Goal: Task Accomplishment & Management: Use online tool/utility

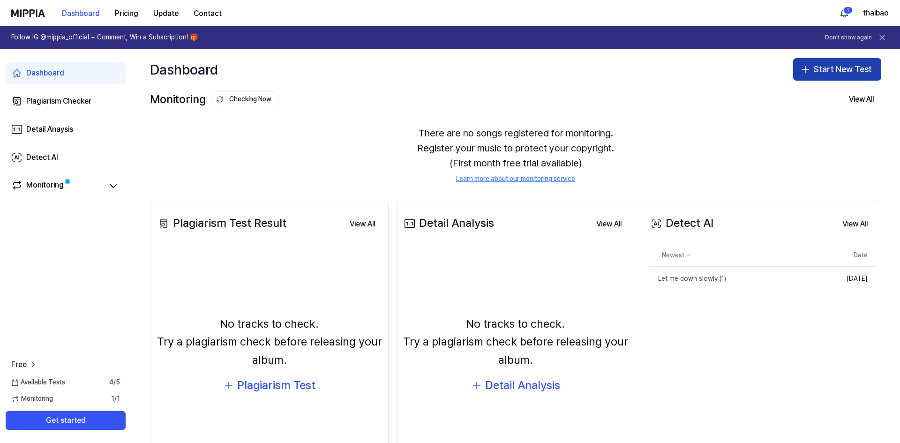
click at [243, 67] on button "Start New Test" at bounding box center [837, 69] width 88 height 22
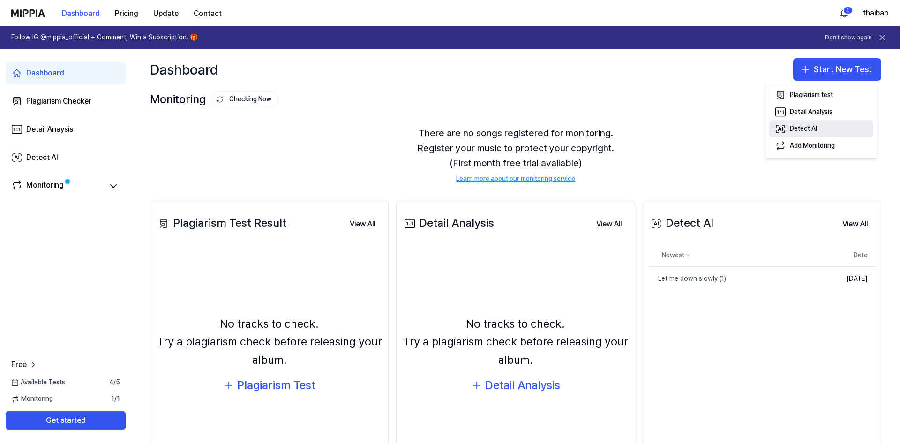
click at [243, 124] on button "Detect AI" at bounding box center [821, 128] width 104 height 17
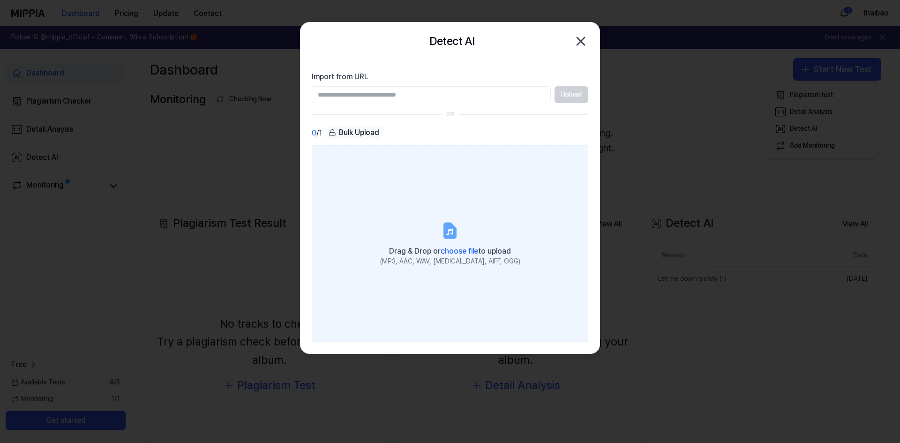
click at [243, 201] on label "Drag & Drop or choose file to upload (MP3, AAC, WAV, [MEDICAL_DATA], AIFF, OGG)" at bounding box center [450, 243] width 276 height 197
click at [0, 0] on input "Drag & Drop or choose file to upload (MP3, AAC, WAV, [MEDICAL_DATA], AIFF, OGG)" at bounding box center [0, 0] width 0 height 0
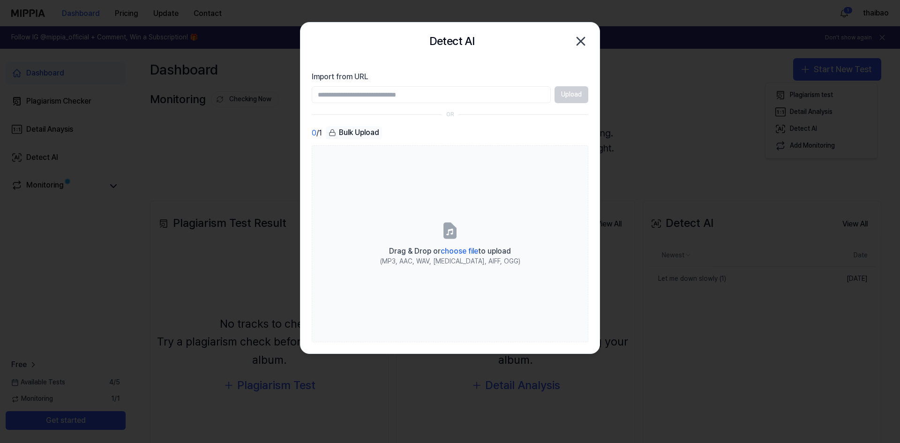
click at [243, 36] on icon "button" at bounding box center [580, 41] width 15 height 15
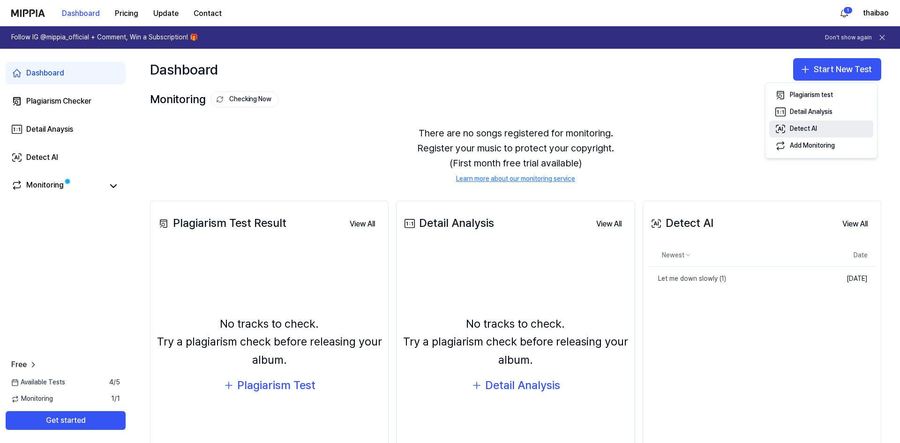
click at [243, 127] on div "Detect AI" at bounding box center [803, 128] width 27 height 9
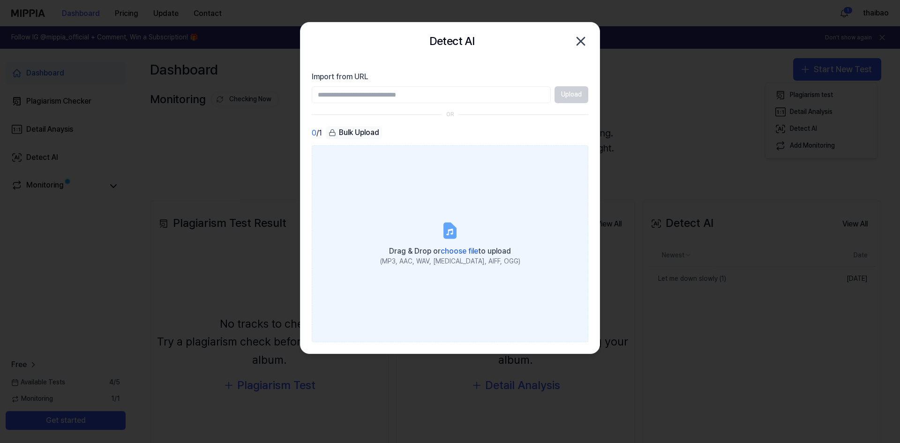
click at [243, 220] on label "Drag & Drop or choose file to upload (MP3, AAC, WAV, [MEDICAL_DATA], AIFF, OGG)" at bounding box center [450, 243] width 276 height 197
click at [0, 0] on input "Drag & Drop or choose file to upload (MP3, AAC, WAV, [MEDICAL_DATA], AIFF, OGG)" at bounding box center [0, 0] width 0 height 0
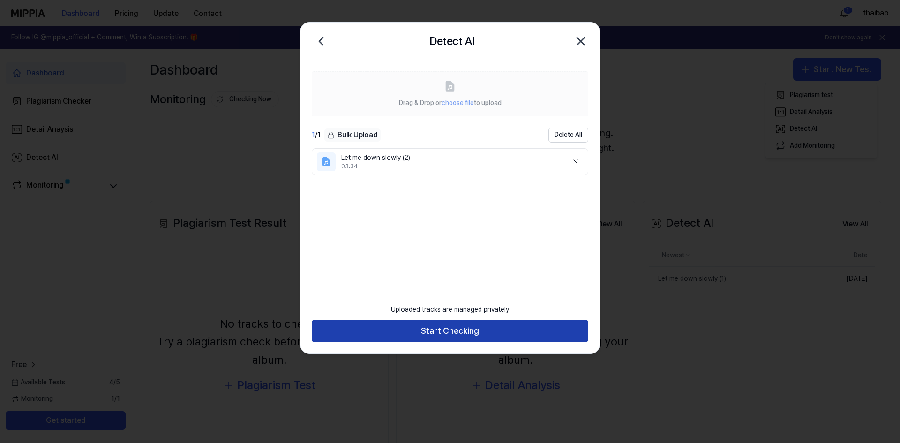
click at [243, 309] on button "Start Checking" at bounding box center [450, 331] width 276 height 22
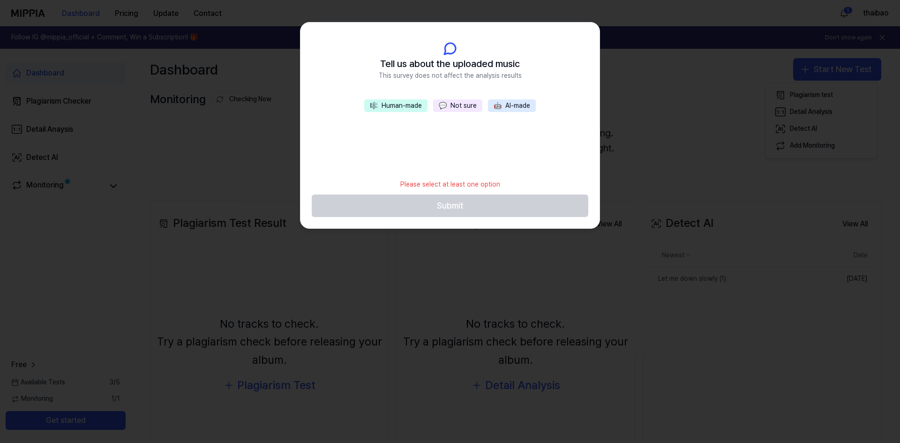
click at [243, 108] on button "💬 Not sure" at bounding box center [457, 105] width 49 height 13
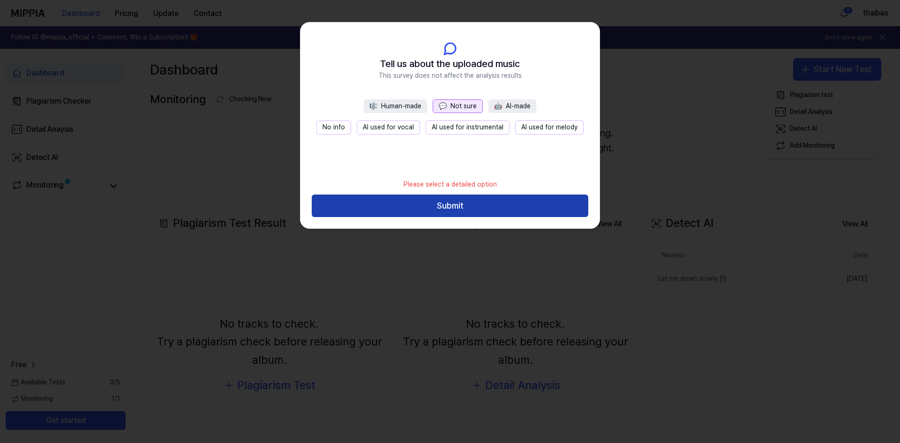
click at [243, 201] on button "Submit" at bounding box center [450, 205] width 276 height 22
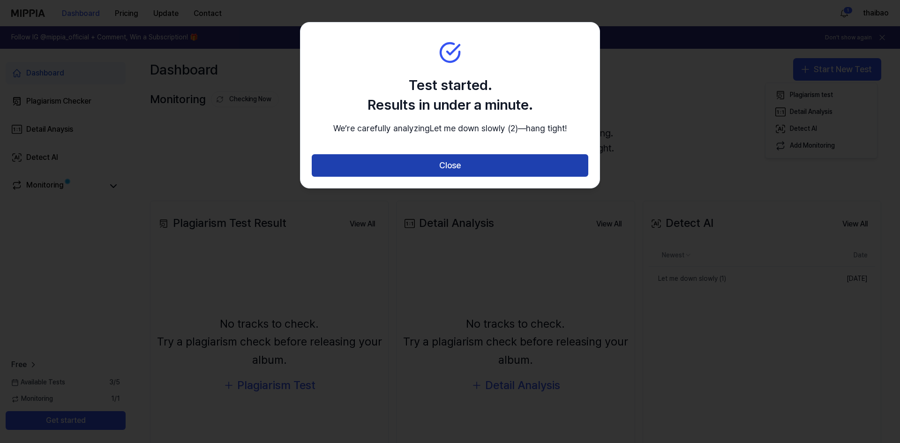
click at [243, 177] on button "Close" at bounding box center [450, 165] width 276 height 22
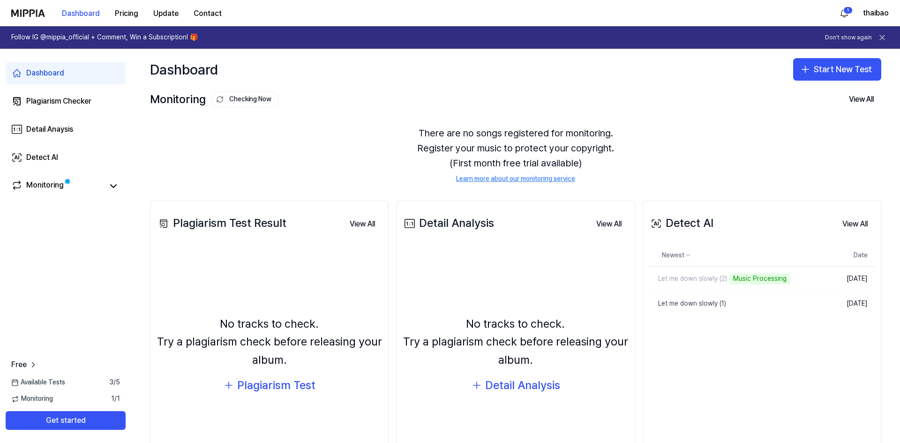
click at [690, 223] on div "Detect AI" at bounding box center [681, 223] width 65 height 18
click at [839, 225] on button "View All" at bounding box center [855, 224] width 40 height 19
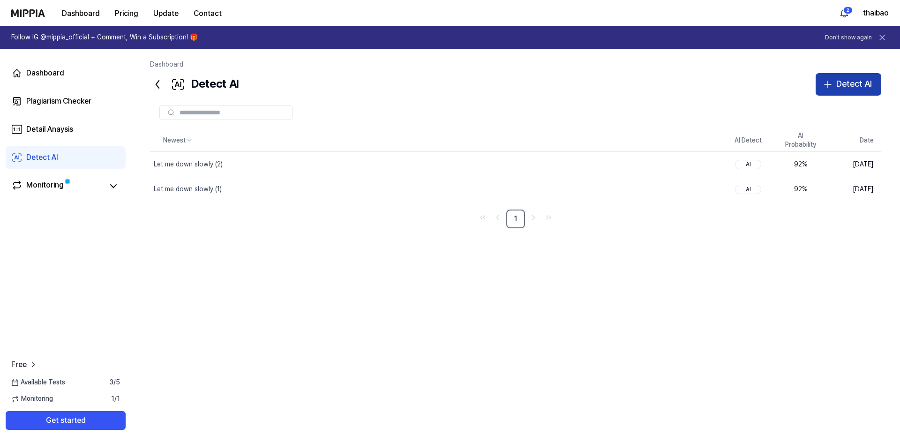
click at [860, 80] on div "Detect AI" at bounding box center [854, 84] width 36 height 14
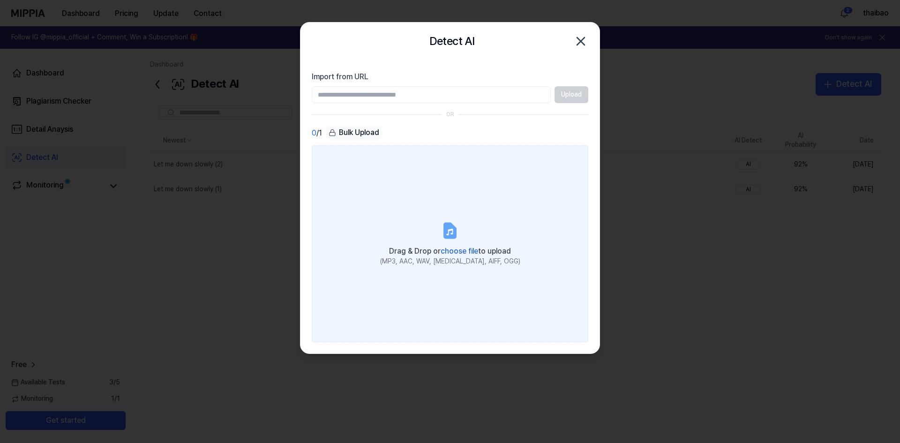
click at [419, 200] on label "Drag & Drop or choose file to upload (MP3, AAC, WAV, [MEDICAL_DATA], AIFF, OGG)" at bounding box center [450, 243] width 276 height 197
click at [0, 0] on input "Drag & Drop or choose file to upload (MP3, AAC, WAV, [MEDICAL_DATA], AIFF, OGG)" at bounding box center [0, 0] width 0 height 0
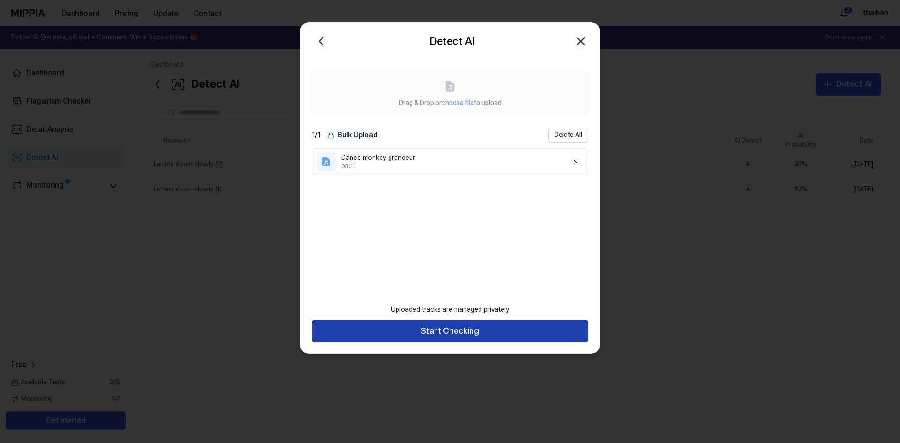
click at [520, 329] on button "Start Checking" at bounding box center [450, 331] width 276 height 22
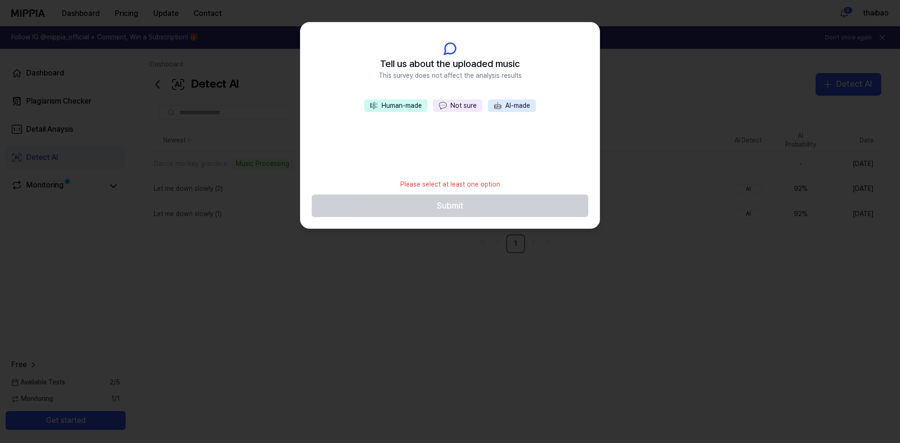
click at [465, 99] on div "🎼 Human-made 💬 Not sure 🤖 AI-made" at bounding box center [450, 105] width 172 height 13
click at [465, 102] on button "💬 Not sure" at bounding box center [457, 105] width 49 height 13
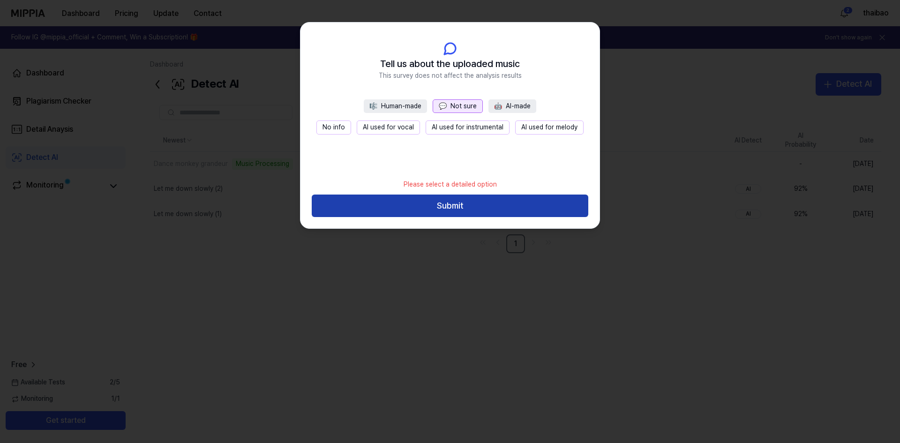
click at [472, 203] on button "Submit" at bounding box center [450, 205] width 276 height 22
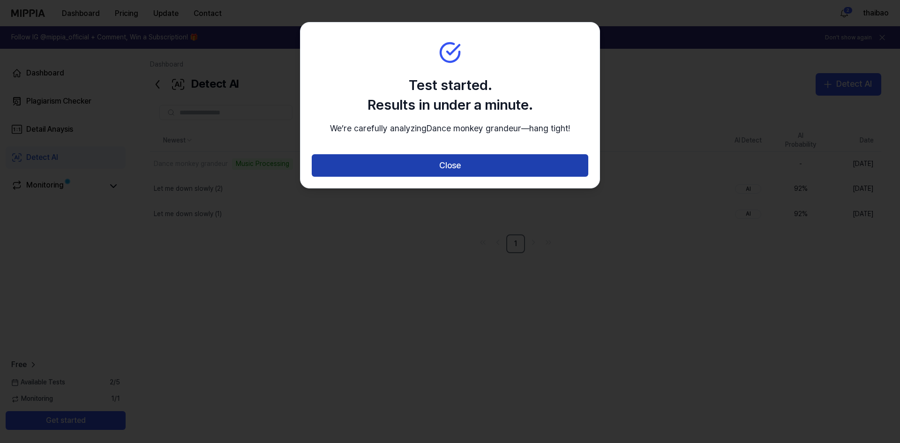
click at [471, 177] on button "Close" at bounding box center [450, 165] width 276 height 22
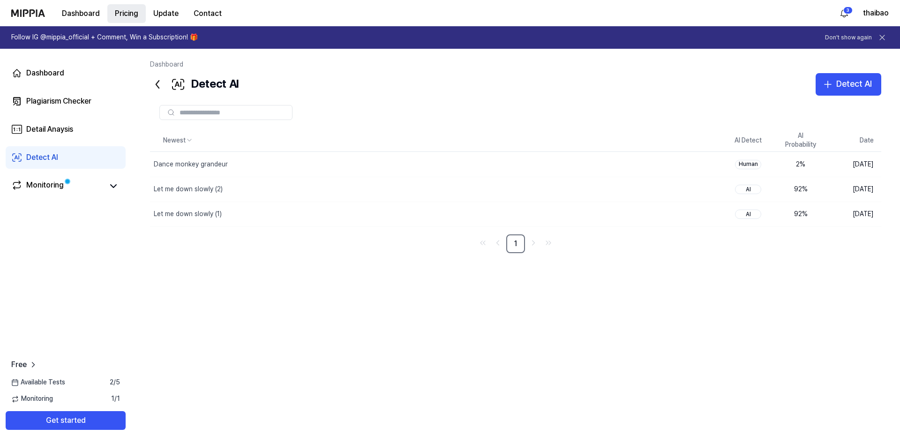
click at [111, 13] on button "Pricing" at bounding box center [126, 13] width 38 height 19
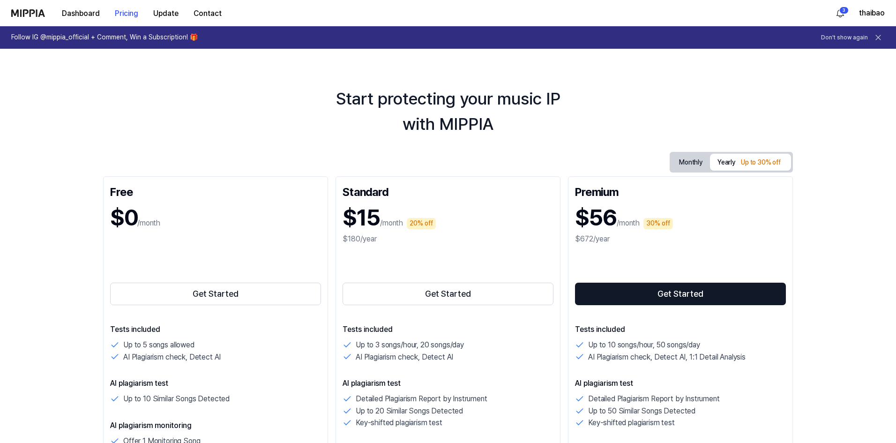
click at [875, 38] on icon at bounding box center [878, 37] width 9 height 9
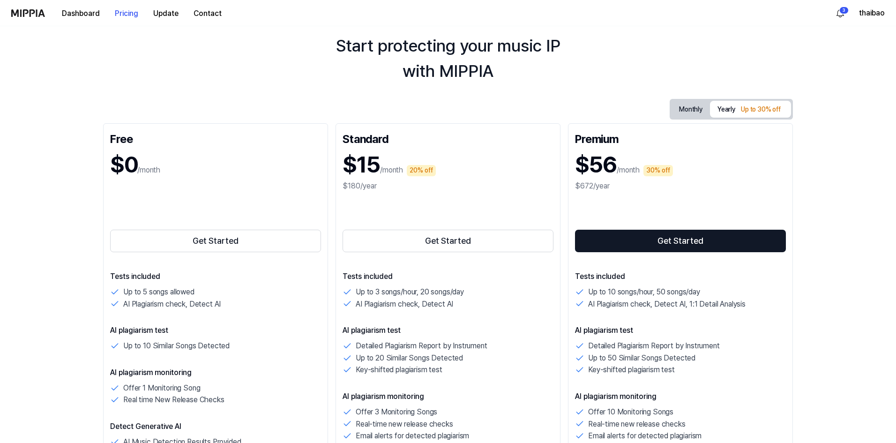
scroll to position [39, 0]
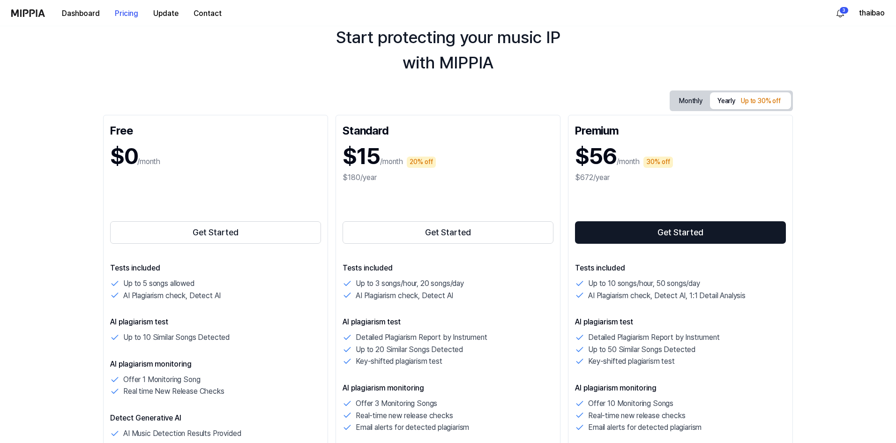
click at [672, 101] on button "Monthly" at bounding box center [691, 101] width 38 height 15
click at [714, 101] on button "Yearly Up to 30% off" at bounding box center [750, 100] width 81 height 17
click at [700, 100] on button "Monthly" at bounding box center [691, 101] width 38 height 15
click at [741, 107] on button "Yearly Up to 30% off" at bounding box center [750, 100] width 81 height 17
click at [712, 102] on button "Yearly Up to 30% off" at bounding box center [750, 100] width 81 height 17
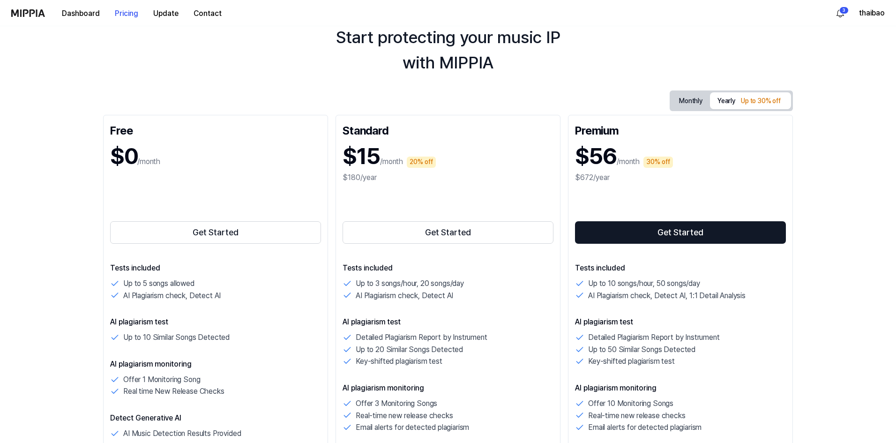
click at [695, 98] on button "Monthly" at bounding box center [691, 101] width 38 height 15
click at [751, 96] on div "Up to 30% off" at bounding box center [760, 101] width 45 height 11
click at [19, 16] on img at bounding box center [28, 12] width 34 height 7
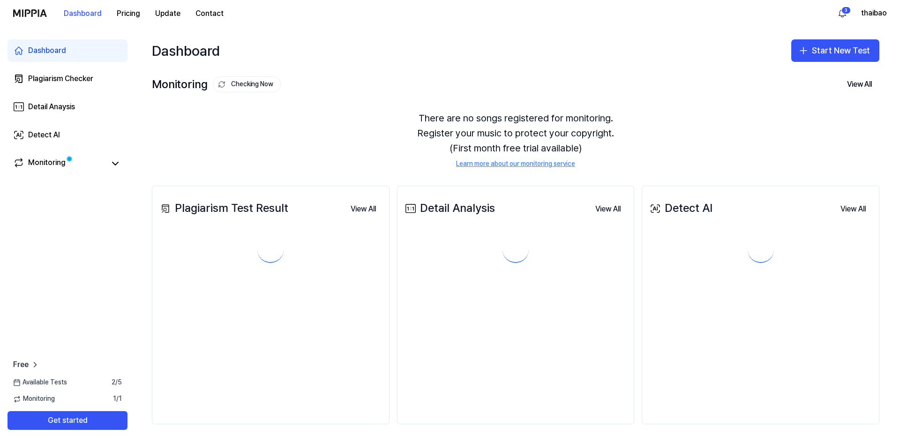
scroll to position [0, 0]
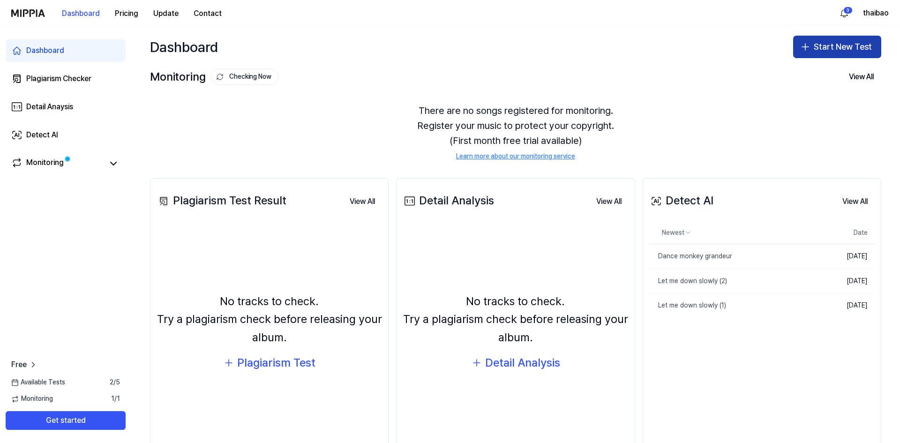
click at [835, 47] on button "Start New Test" at bounding box center [837, 47] width 88 height 22
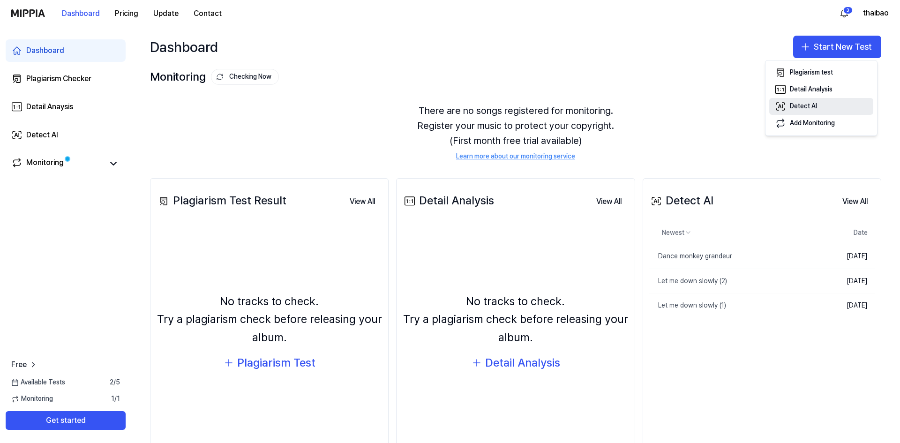
click at [812, 105] on div "Detect AI" at bounding box center [803, 106] width 27 height 9
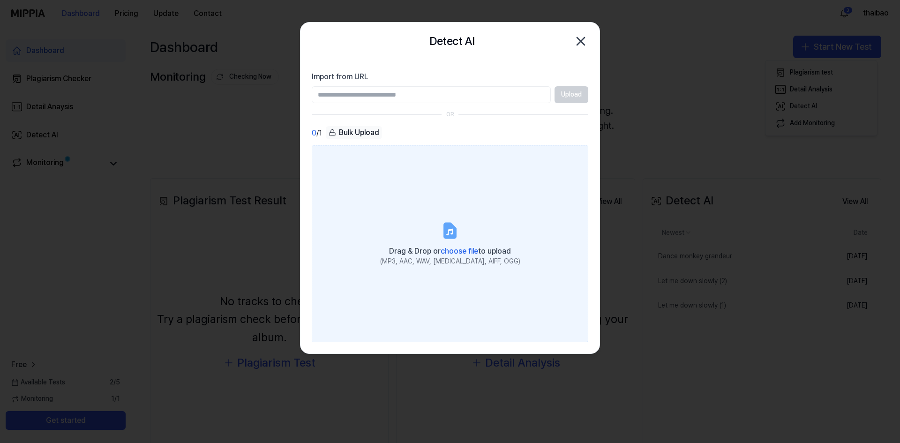
click at [380, 203] on label "Drag & Drop or choose file to upload (MP3, AAC, WAV, [MEDICAL_DATA], AIFF, OGG)" at bounding box center [450, 243] width 276 height 197
click at [0, 0] on input "Drag & Drop or choose file to upload (MP3, AAC, WAV, [MEDICAL_DATA], AIFF, OGG)" at bounding box center [0, 0] width 0 height 0
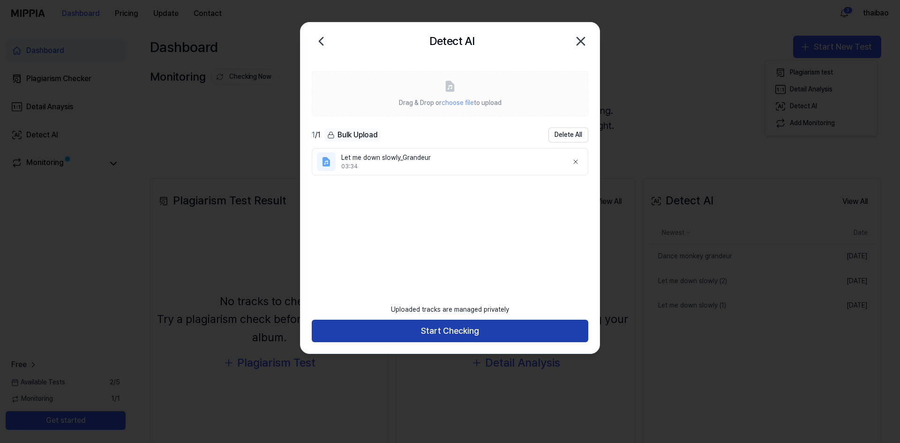
click at [563, 328] on button "Start Checking" at bounding box center [450, 331] width 276 height 22
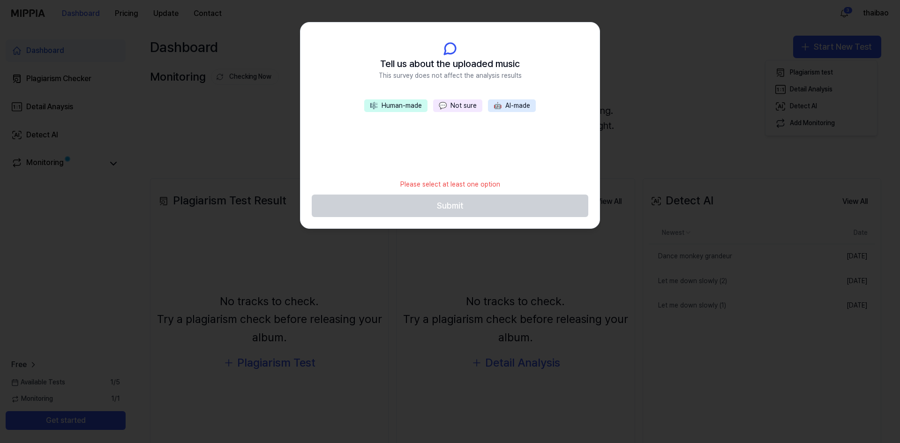
click at [476, 108] on button "💬 Not sure" at bounding box center [457, 105] width 49 height 13
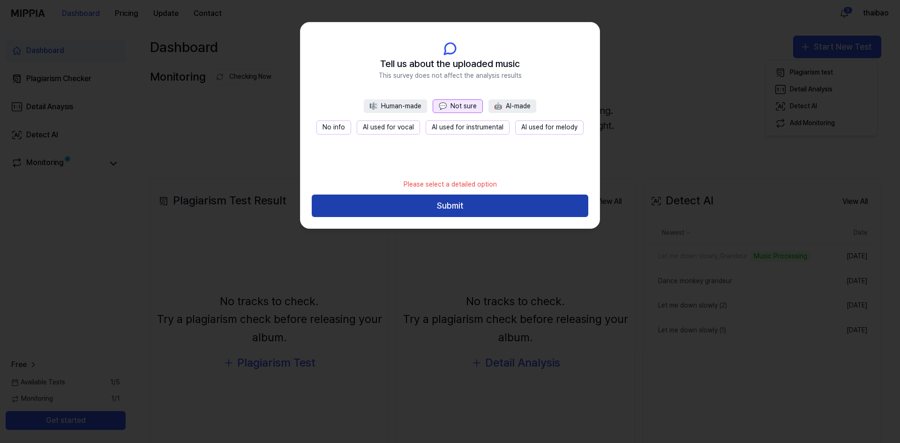
click at [486, 201] on button "Submit" at bounding box center [450, 205] width 276 height 22
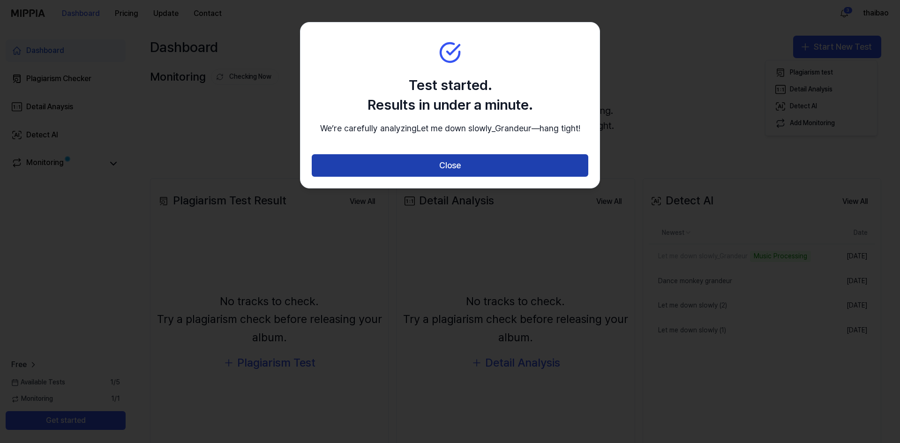
click at [488, 175] on button "Close" at bounding box center [450, 165] width 276 height 22
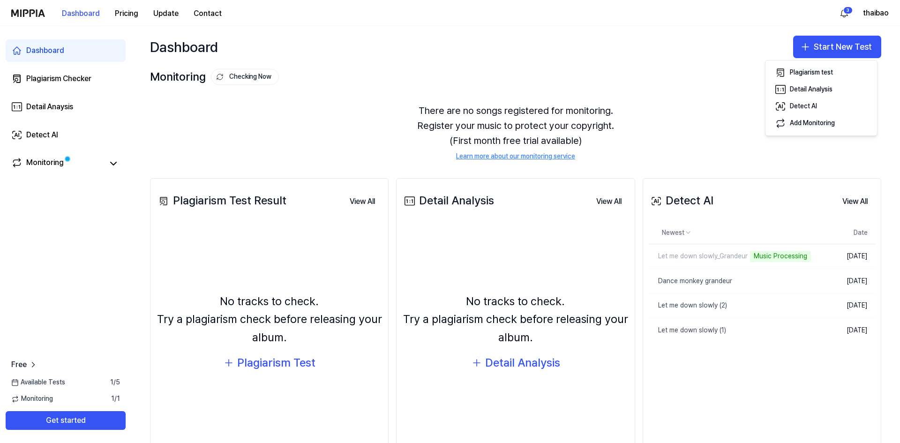
click at [627, 119] on div "There are no songs registered for monitoring. Register your music to protect yo…" at bounding box center [515, 132] width 731 height 81
click at [850, 206] on button "View All" at bounding box center [855, 201] width 40 height 19
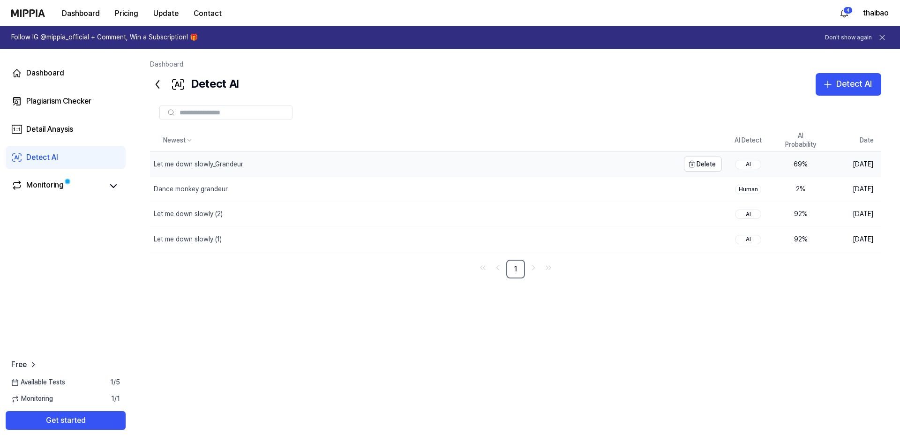
click at [232, 157] on div "Let me down slowly_Grandeur" at bounding box center [414, 164] width 529 height 24
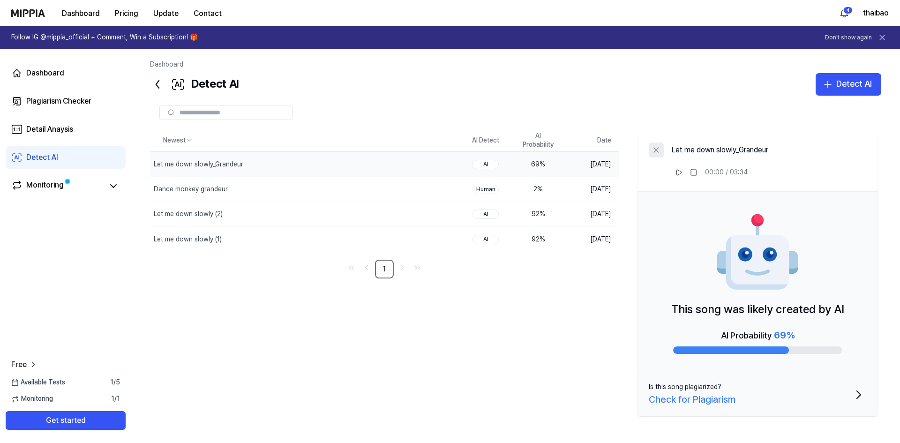
click at [659, 150] on icon at bounding box center [655, 149] width 9 height 9
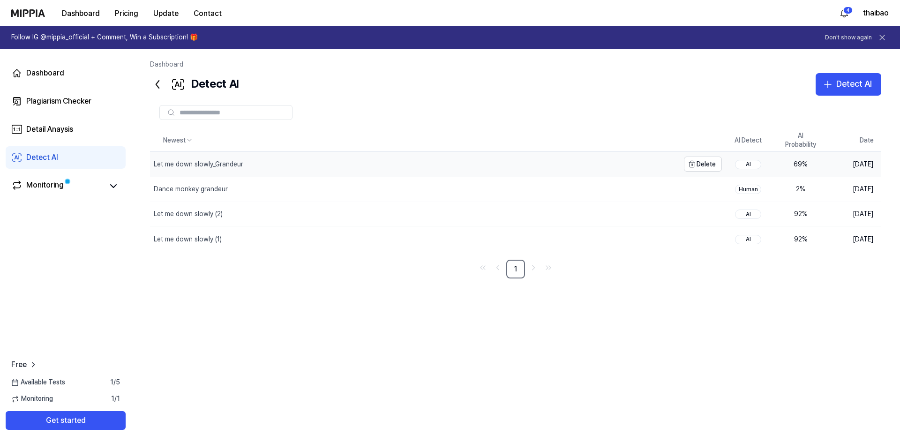
click at [184, 174] on div "Let me down slowly_Grandeur" at bounding box center [414, 164] width 529 height 24
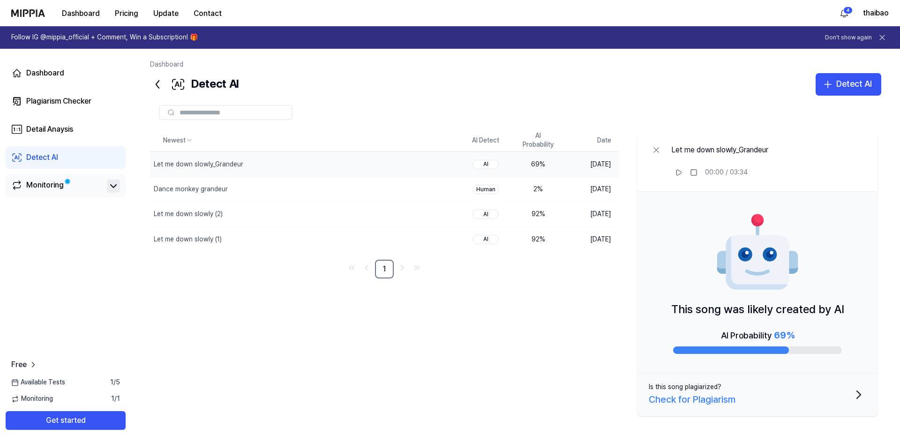
click at [110, 190] on icon at bounding box center [113, 185] width 11 height 11
